Goal: Task Accomplishment & Management: Manage account settings

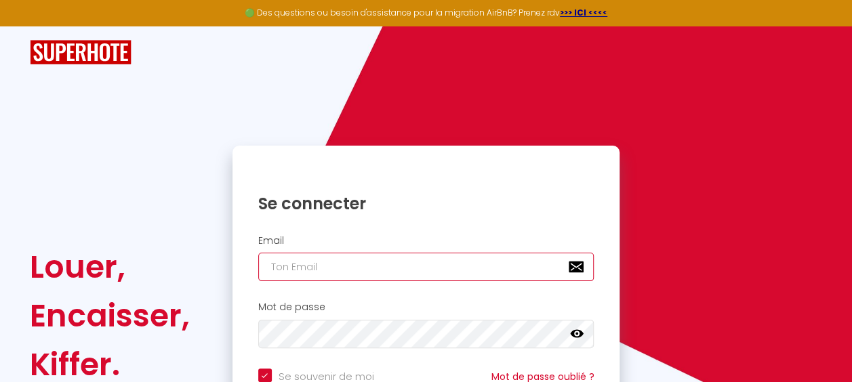
type input "[EMAIL_ADDRESS][DOMAIN_NAME]"
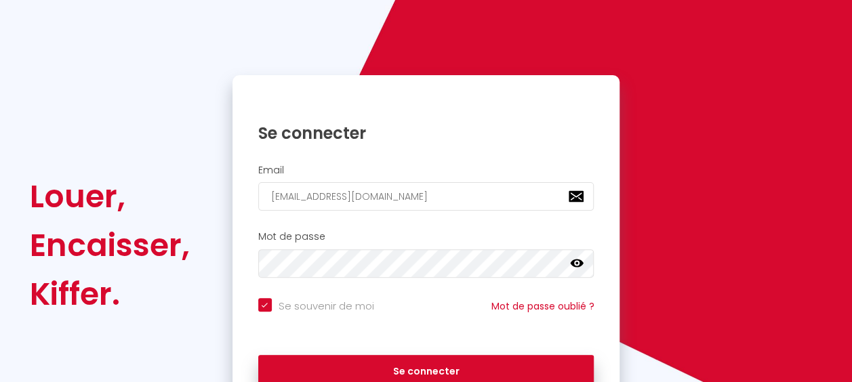
scroll to position [72, 0]
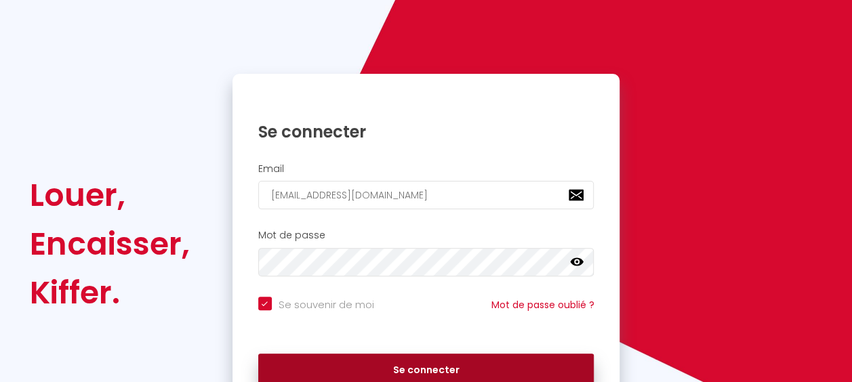
click at [434, 364] on button "Se connecter" at bounding box center [426, 371] width 336 height 34
checkbox input "true"
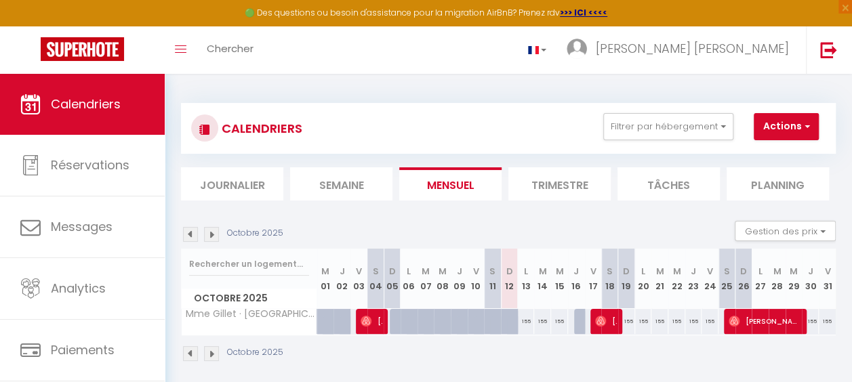
click at [211, 234] on img at bounding box center [211, 234] width 15 height 15
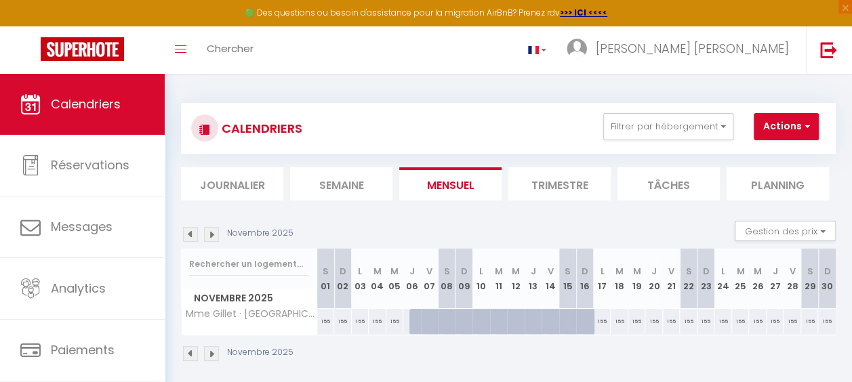
click at [211, 234] on img at bounding box center [211, 234] width 15 height 15
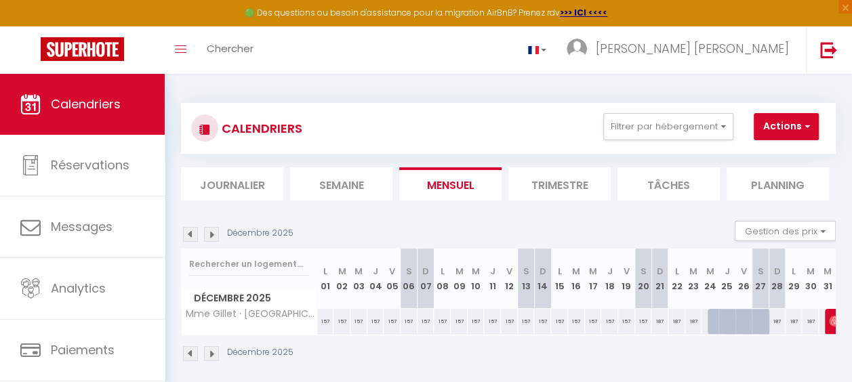
click at [211, 234] on img at bounding box center [211, 234] width 15 height 15
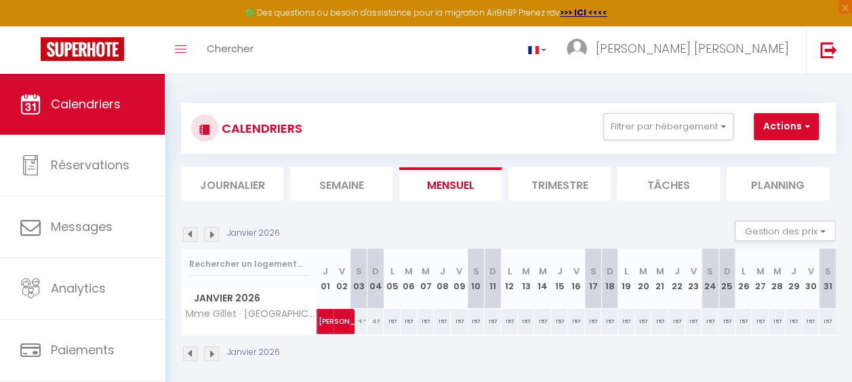
click at [211, 234] on img at bounding box center [211, 234] width 15 height 15
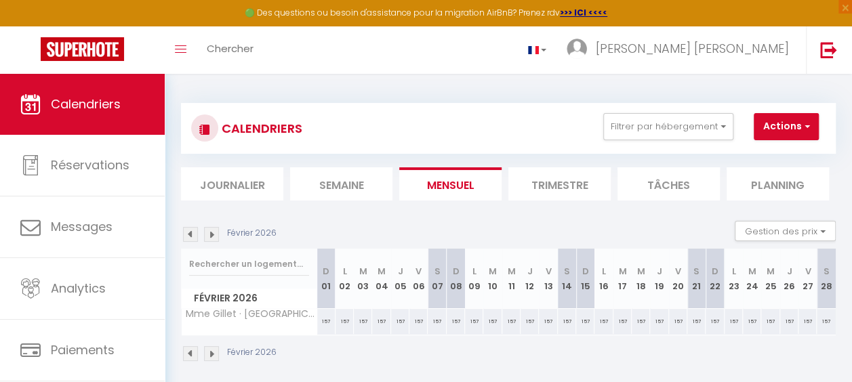
click at [211, 234] on img at bounding box center [211, 234] width 15 height 15
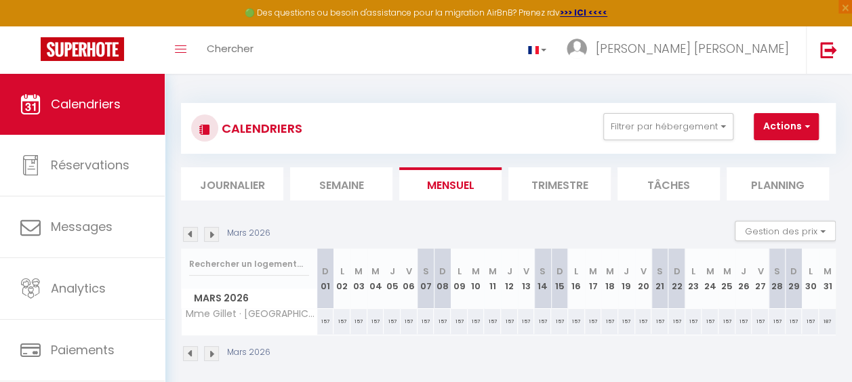
click at [211, 234] on img at bounding box center [211, 234] width 15 height 15
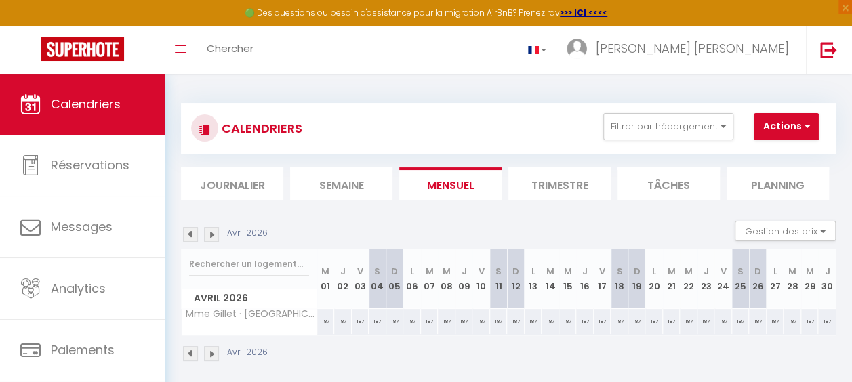
click at [211, 234] on img at bounding box center [211, 234] width 15 height 15
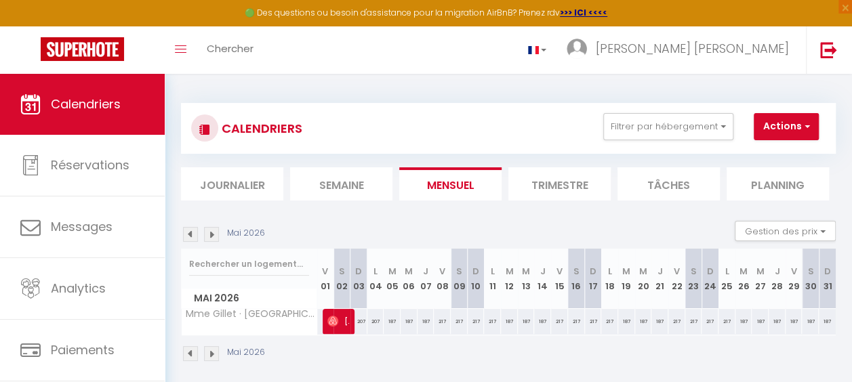
click at [211, 234] on img at bounding box center [211, 234] width 15 height 15
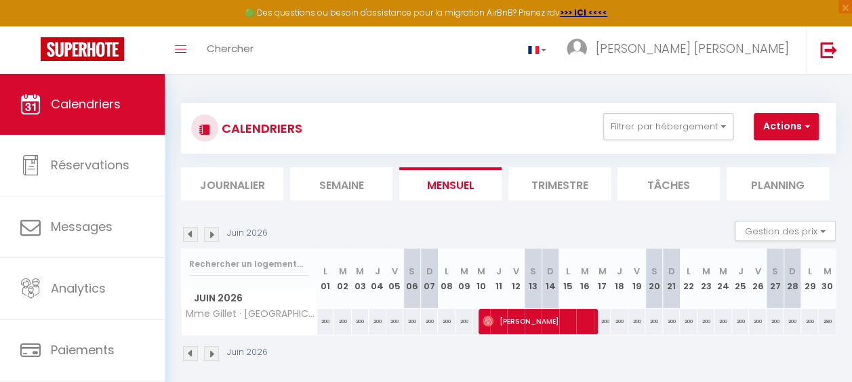
click at [211, 234] on img at bounding box center [211, 234] width 15 height 15
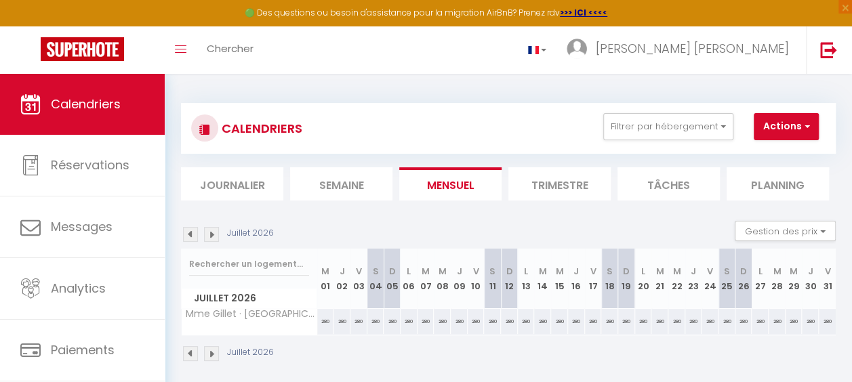
click at [211, 234] on img at bounding box center [211, 234] width 15 height 15
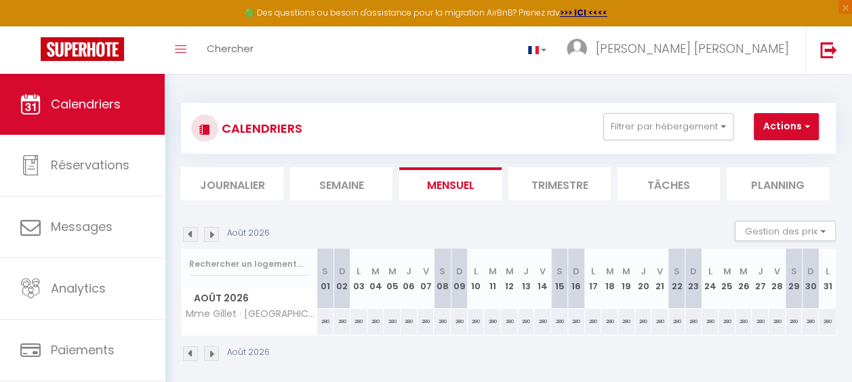
click at [454, 286] on th "D 09" at bounding box center [458, 279] width 17 height 60
drag, startPoint x: 454, startPoint y: 286, endPoint x: 454, endPoint y: 322, distance: 36.6
click at [454, 322] on div "280" at bounding box center [458, 321] width 17 height 25
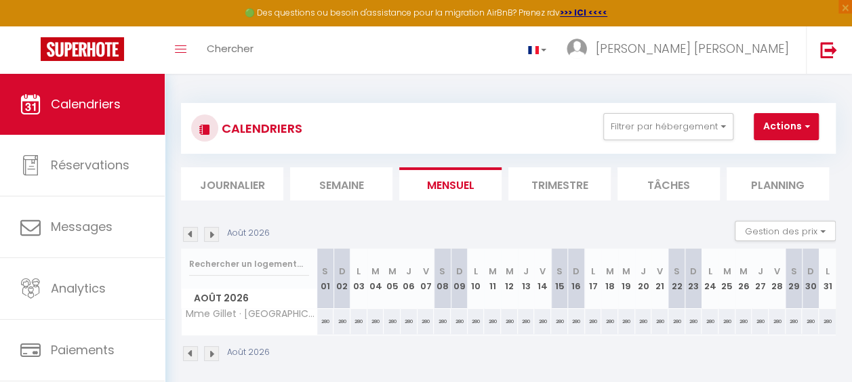
click at [454, 322] on div "280" at bounding box center [458, 321] width 17 height 25
click at [810, 126] on button "Actions" at bounding box center [785, 126] width 65 height 27
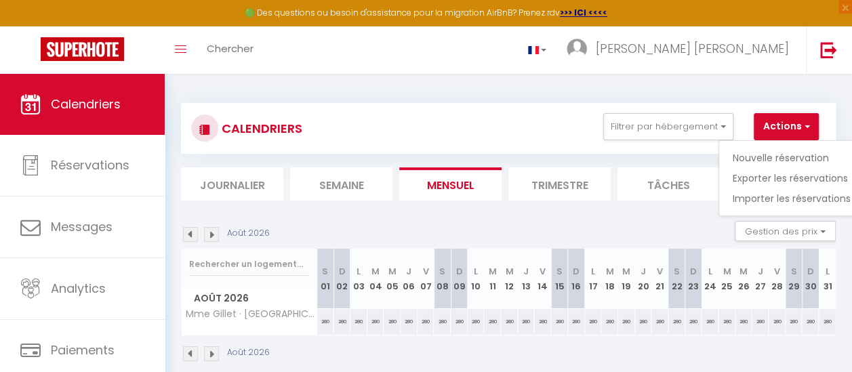
click at [507, 125] on div "CALENDRIERS Filtrer par hébergement Tous Mme Gillet · Villa TUUP - BZH Effacer …" at bounding box center [508, 128] width 634 height 30
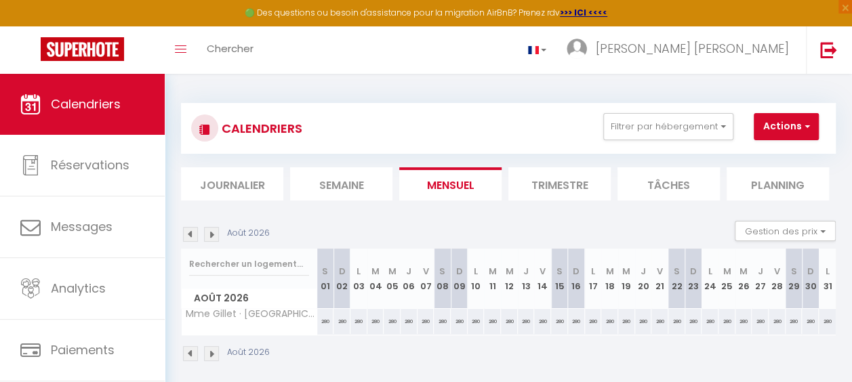
click at [389, 323] on div "280" at bounding box center [391, 321] width 17 height 25
click at [390, 284] on th "M 05" at bounding box center [391, 279] width 17 height 60
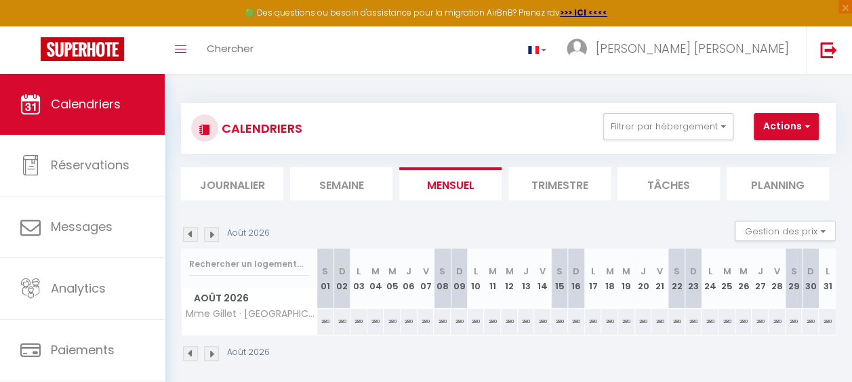
click at [387, 316] on div "280" at bounding box center [391, 321] width 17 height 25
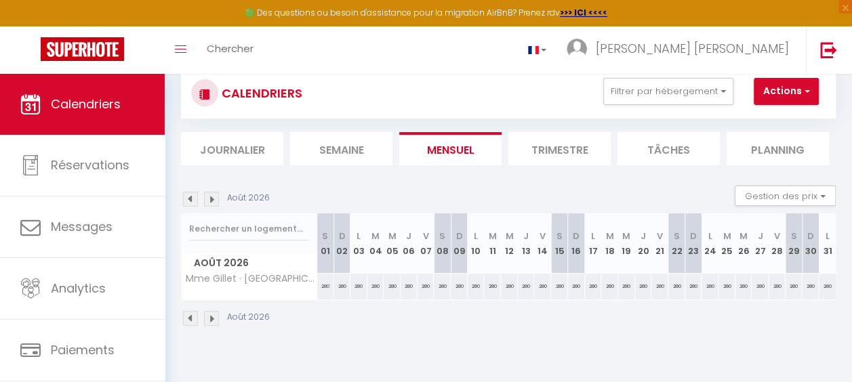
scroll to position [33, 0]
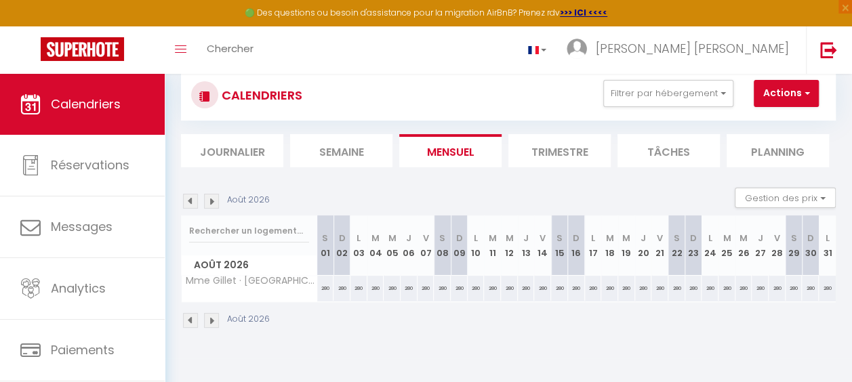
click at [392, 252] on th "M 05" at bounding box center [391, 245] width 17 height 60
drag, startPoint x: 392, startPoint y: 252, endPoint x: 387, endPoint y: 287, distance: 34.9
click at [387, 287] on div "280" at bounding box center [391, 288] width 17 height 25
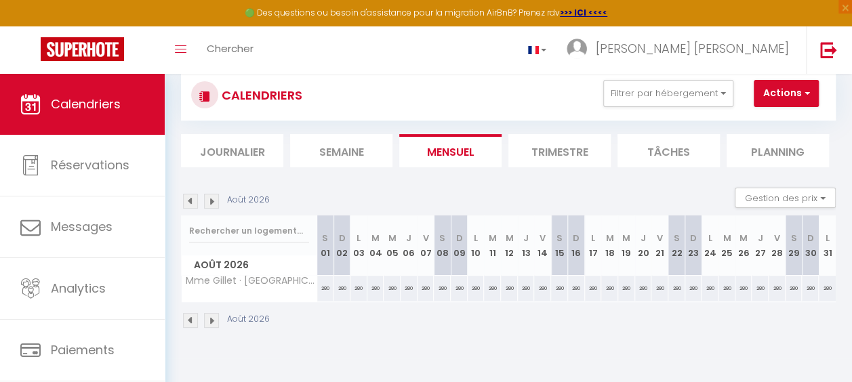
drag, startPoint x: 387, startPoint y: 287, endPoint x: 419, endPoint y: 335, distance: 57.3
click at [419, 335] on div "Août 2026" at bounding box center [508, 322] width 654 height 40
click at [387, 249] on th "M 05" at bounding box center [391, 245] width 17 height 60
click at [422, 251] on th "V 07" at bounding box center [425, 245] width 17 height 60
click at [436, 251] on th "S 08" at bounding box center [442, 245] width 17 height 60
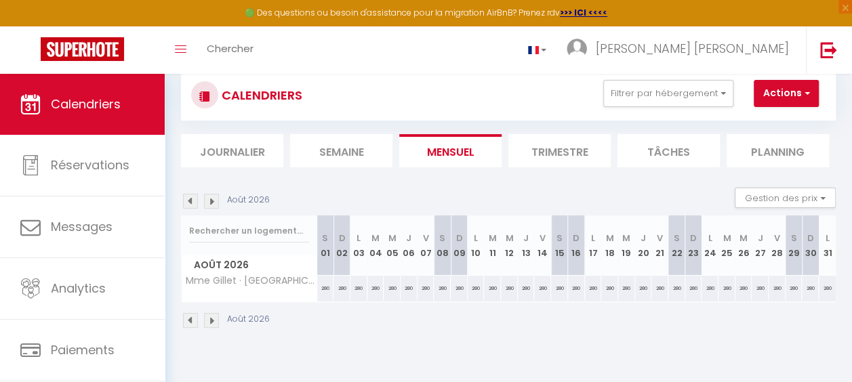
click at [436, 251] on th "S 08" at bounding box center [442, 245] width 17 height 60
click at [442, 253] on th "S 08" at bounding box center [442, 245] width 17 height 60
click at [808, 195] on button "Gestion des prix" at bounding box center [784, 198] width 101 height 20
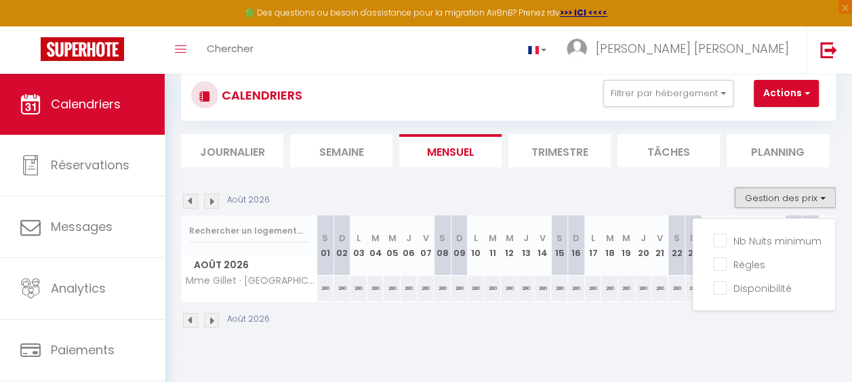
click at [808, 195] on button "Gestion des prix" at bounding box center [784, 198] width 101 height 20
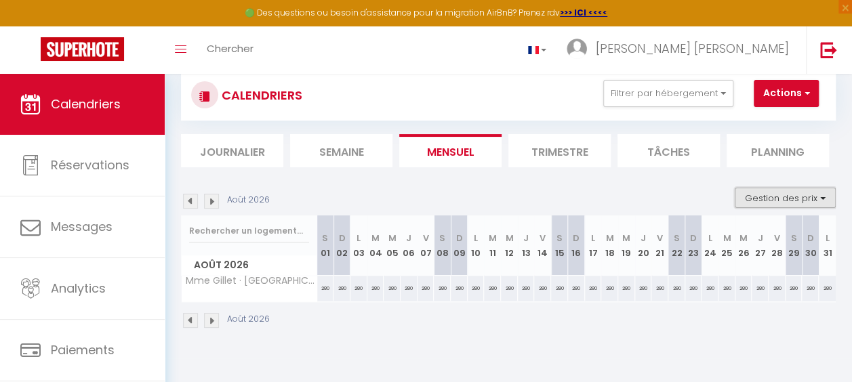
click at [808, 195] on button "Gestion des prix" at bounding box center [784, 198] width 101 height 20
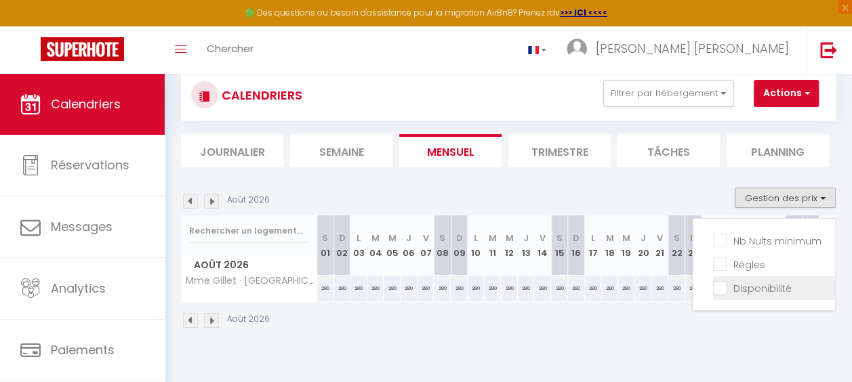
click at [736, 286] on input "Disponibilité" at bounding box center [774, 287] width 122 height 14
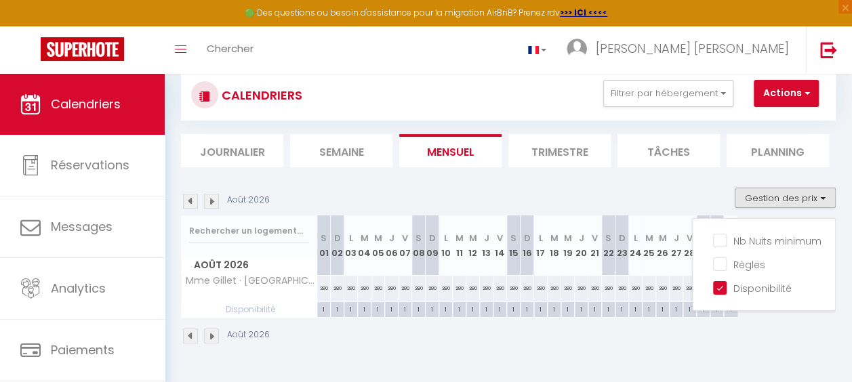
click at [392, 343] on div "Août 2026" at bounding box center [508, 338] width 654 height 40
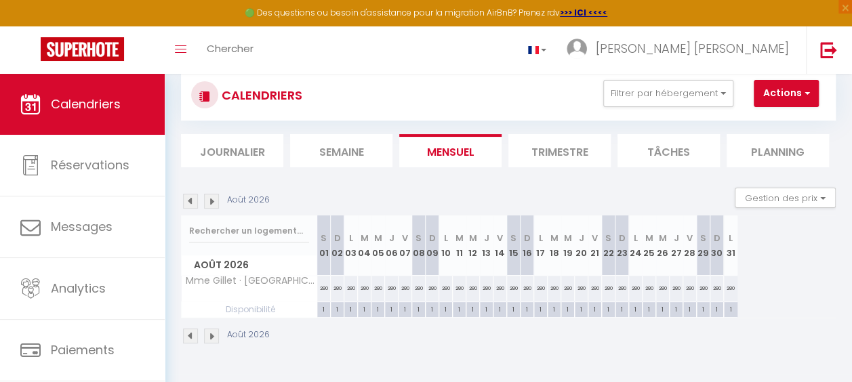
click at [417, 308] on div "1" at bounding box center [418, 308] width 13 height 13
drag, startPoint x: 417, startPoint y: 308, endPoint x: 417, endPoint y: 248, distance: 59.6
click at [417, 248] on th "S 08" at bounding box center [419, 245] width 14 height 60
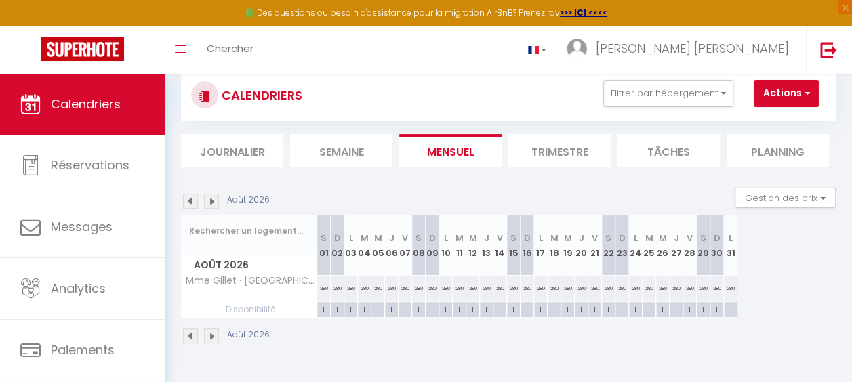
click at [417, 248] on th "S 08" at bounding box center [419, 245] width 14 height 60
click at [810, 199] on button "Gestion des prix" at bounding box center [784, 198] width 101 height 20
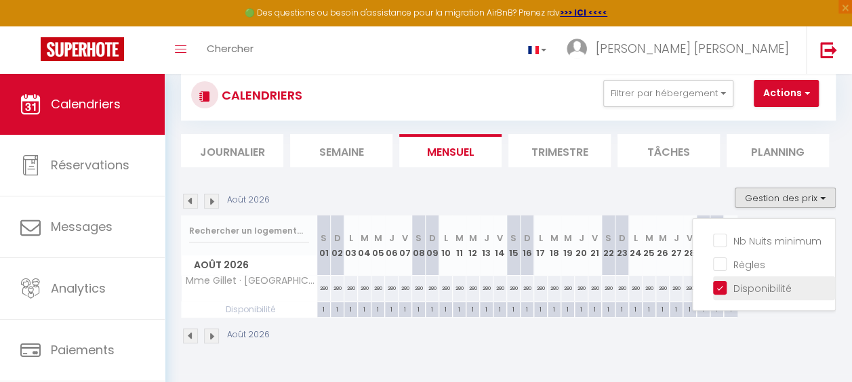
click at [713, 287] on input "Disponibilité" at bounding box center [774, 287] width 122 height 14
checkbox input "false"
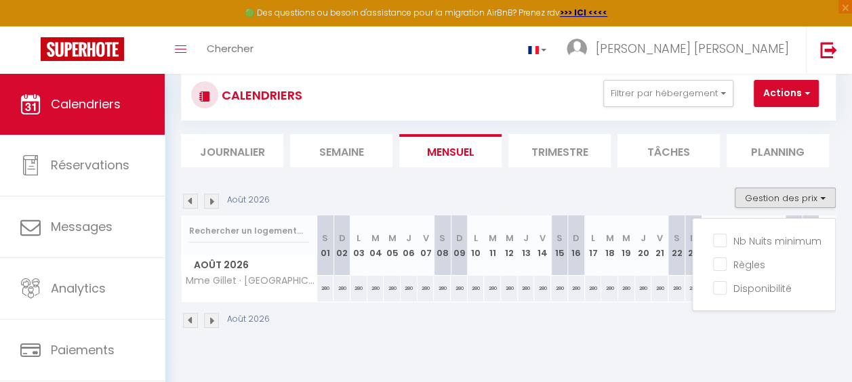
click at [585, 313] on div "Août 2026" at bounding box center [508, 322] width 654 height 40
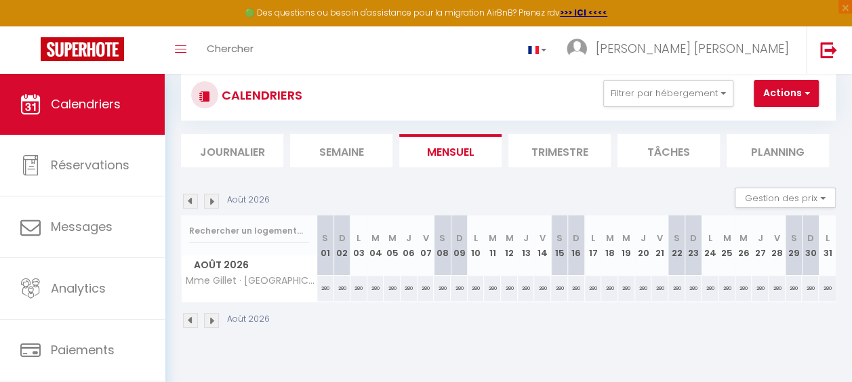
click at [440, 291] on div "280" at bounding box center [442, 288] width 17 height 25
drag, startPoint x: 440, startPoint y: 291, endPoint x: 439, endPoint y: 258, distance: 32.5
click at [439, 258] on th "S 08" at bounding box center [442, 245] width 17 height 60
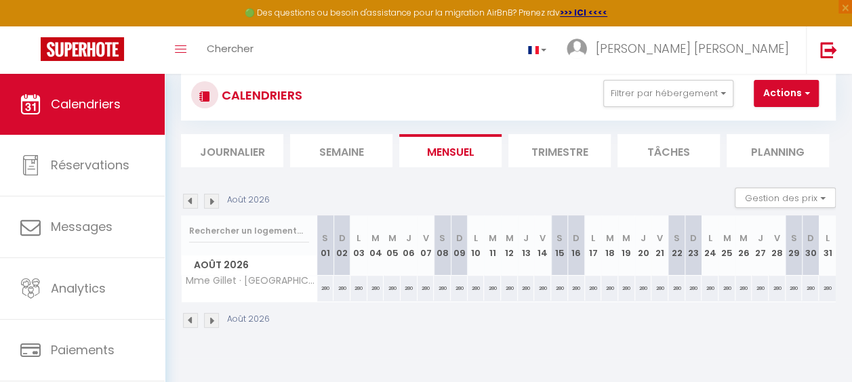
click at [439, 258] on th "S 08" at bounding box center [442, 245] width 17 height 60
click at [474, 313] on div "Août 2026" at bounding box center [508, 322] width 654 height 40
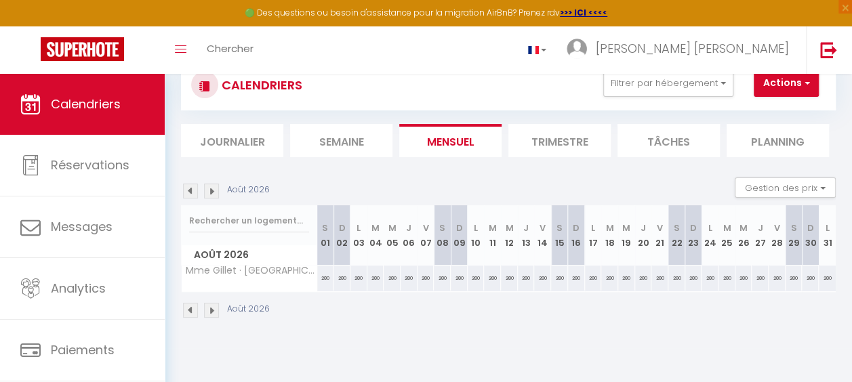
scroll to position [74, 0]
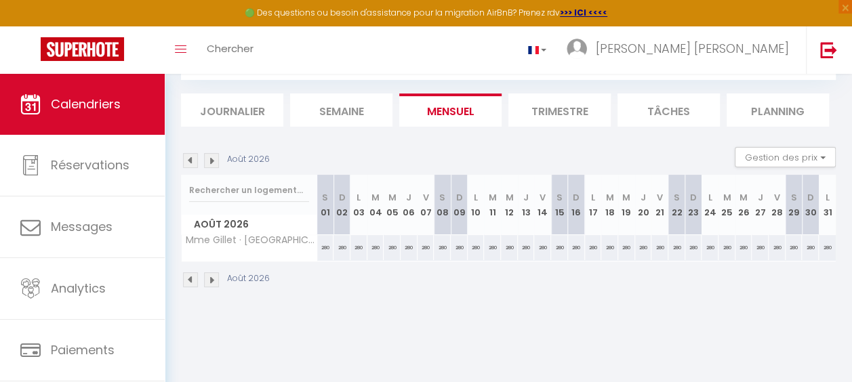
click at [443, 215] on th "S 08" at bounding box center [442, 205] width 17 height 60
click at [440, 243] on div "280" at bounding box center [442, 247] width 17 height 25
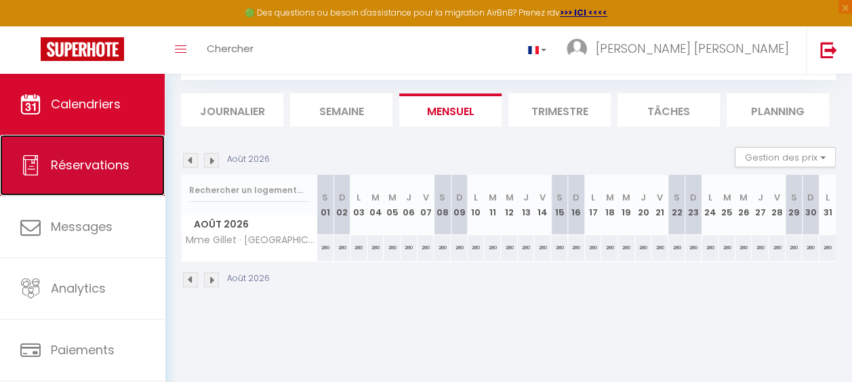
click at [104, 163] on span "Réservations" at bounding box center [90, 164] width 79 height 17
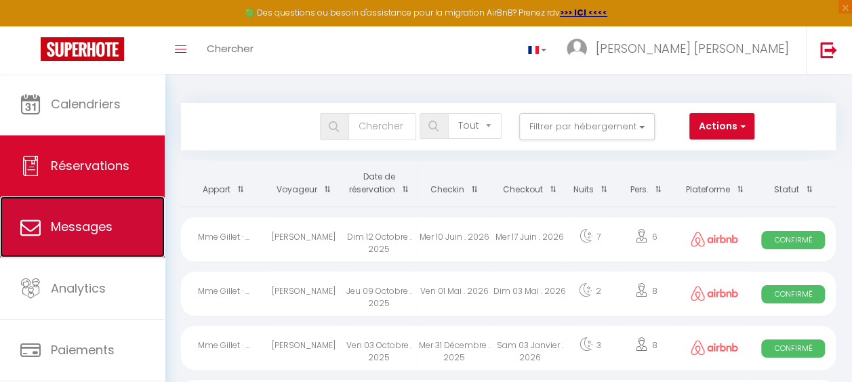
click at [93, 219] on span "Messages" at bounding box center [82, 226] width 62 height 17
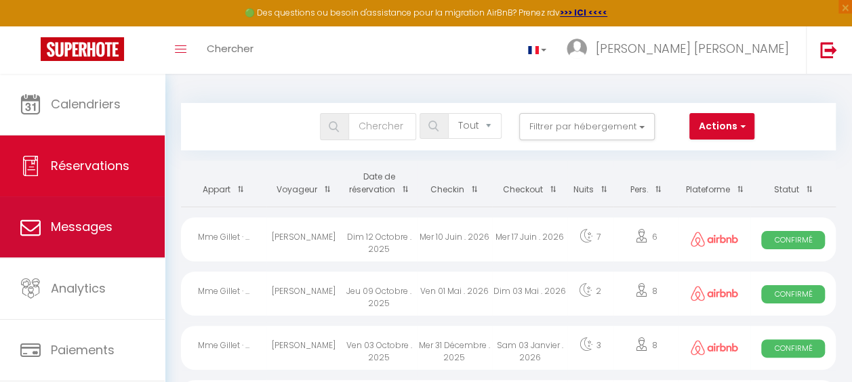
select select "message"
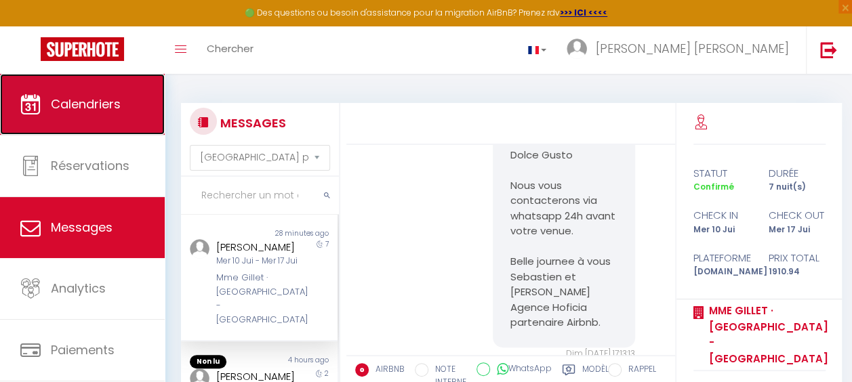
click at [102, 102] on span "Calendriers" at bounding box center [86, 104] width 70 height 17
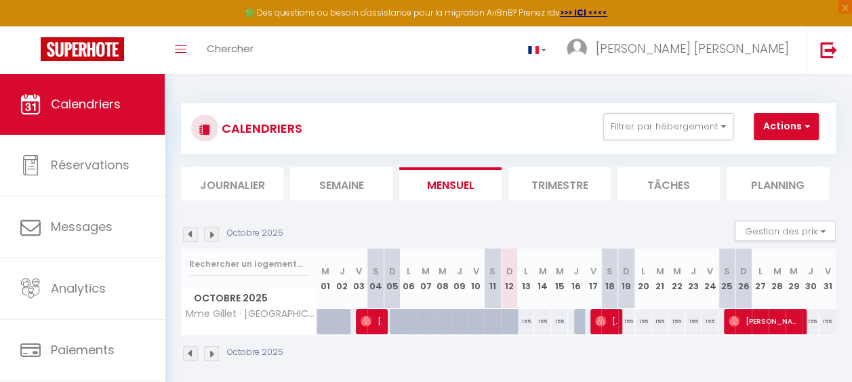
click at [542, 285] on th "M 14" at bounding box center [542, 279] width 17 height 60
click at [537, 320] on div "155" at bounding box center [542, 321] width 17 height 25
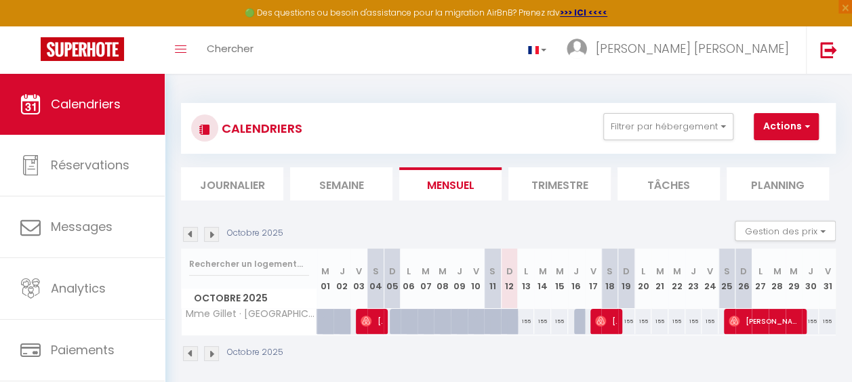
click at [537, 320] on div "155" at bounding box center [542, 321] width 17 height 25
click at [535, 283] on th "M 14" at bounding box center [542, 279] width 17 height 60
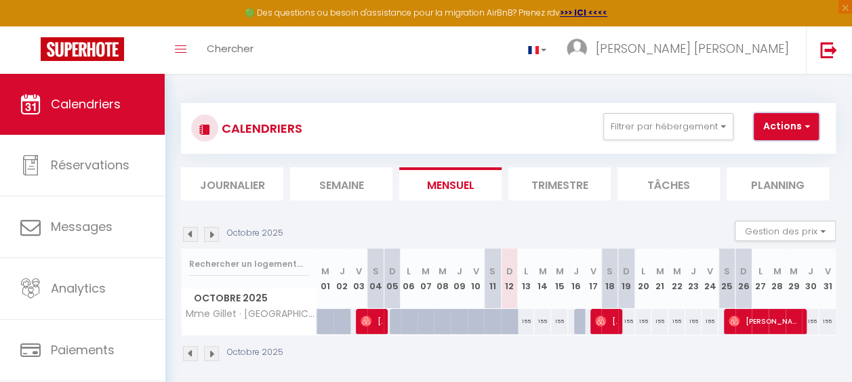
click at [801, 129] on span "button" at bounding box center [805, 126] width 8 height 14
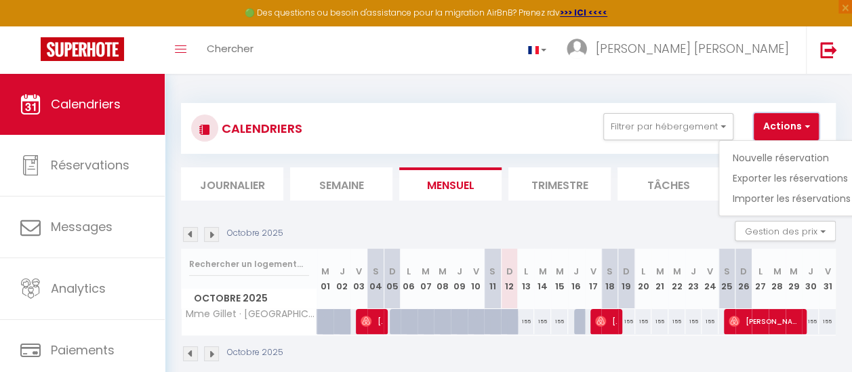
click at [801, 129] on span "button" at bounding box center [805, 126] width 8 height 14
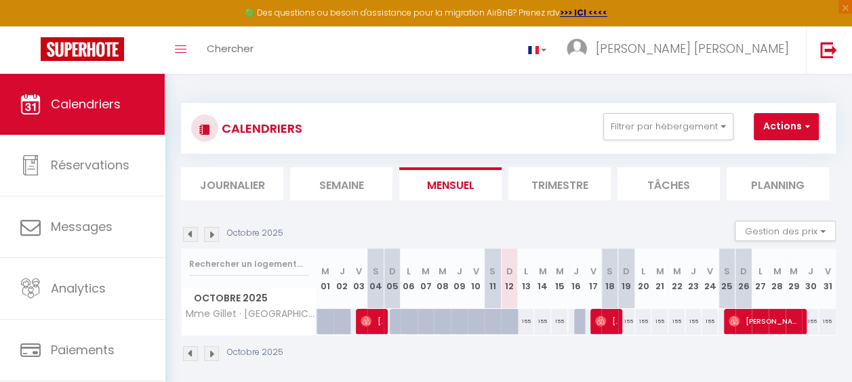
click at [789, 190] on li "Planning" at bounding box center [777, 183] width 102 height 33
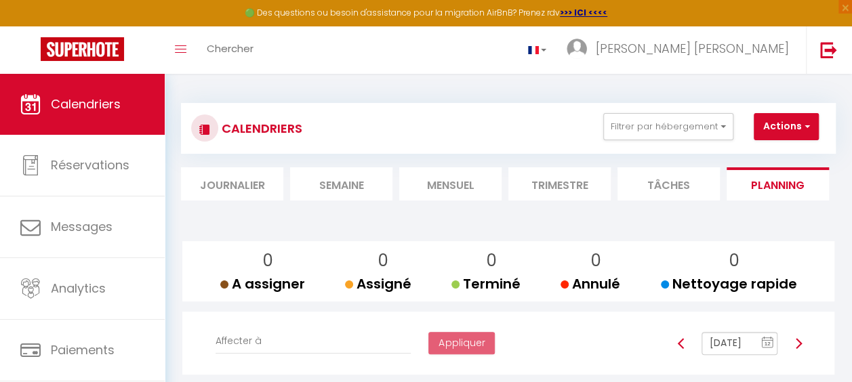
click at [457, 190] on li "Mensuel" at bounding box center [450, 183] width 102 height 33
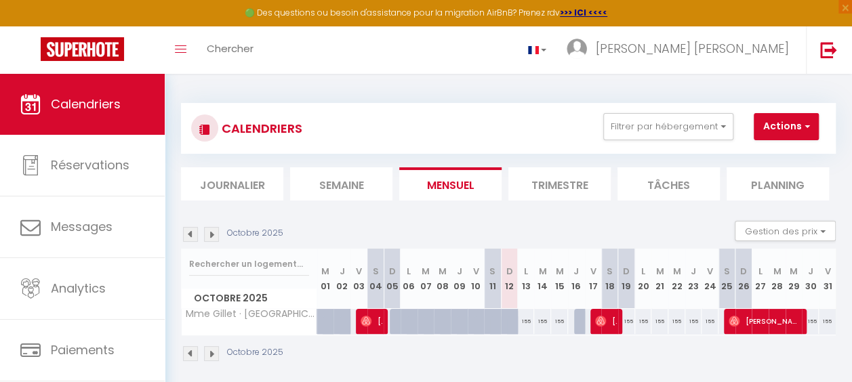
click at [523, 325] on div "155" at bounding box center [526, 321] width 17 height 25
click at [520, 319] on div "155" at bounding box center [526, 321] width 17 height 25
click at [520, 290] on th "L 13" at bounding box center [526, 279] width 17 height 60
click at [814, 229] on button "Gestion des prix" at bounding box center [784, 231] width 101 height 20
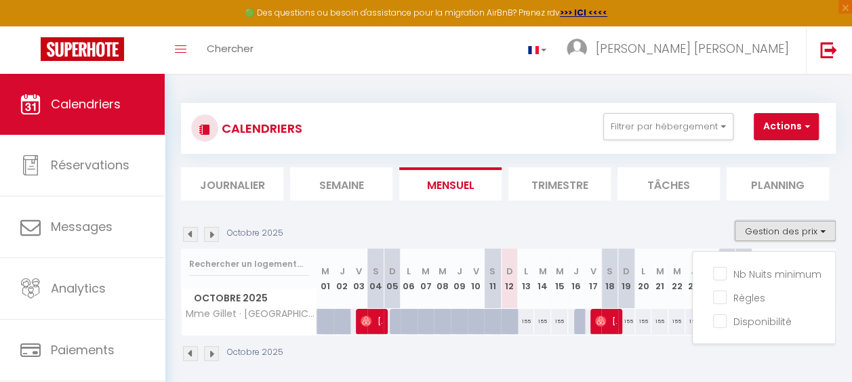
click at [814, 229] on button "Gestion des prix" at bounding box center [784, 231] width 101 height 20
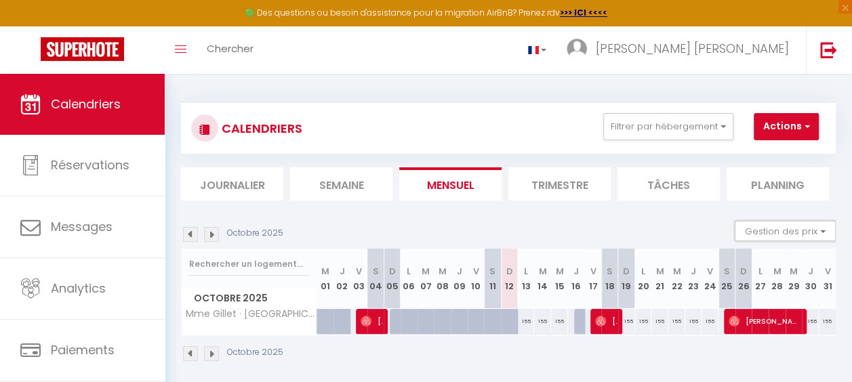
scroll to position [74, 0]
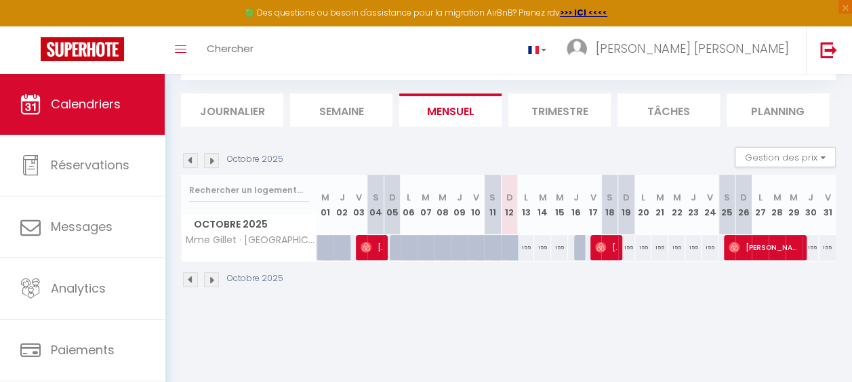
click at [591, 359] on body "🟢 Des questions ou besoin d'assistance pour la migration AirBnB? Prenez rdv >>>…" at bounding box center [426, 191] width 852 height 382
